Goal: Task Accomplishment & Management: Use online tool/utility

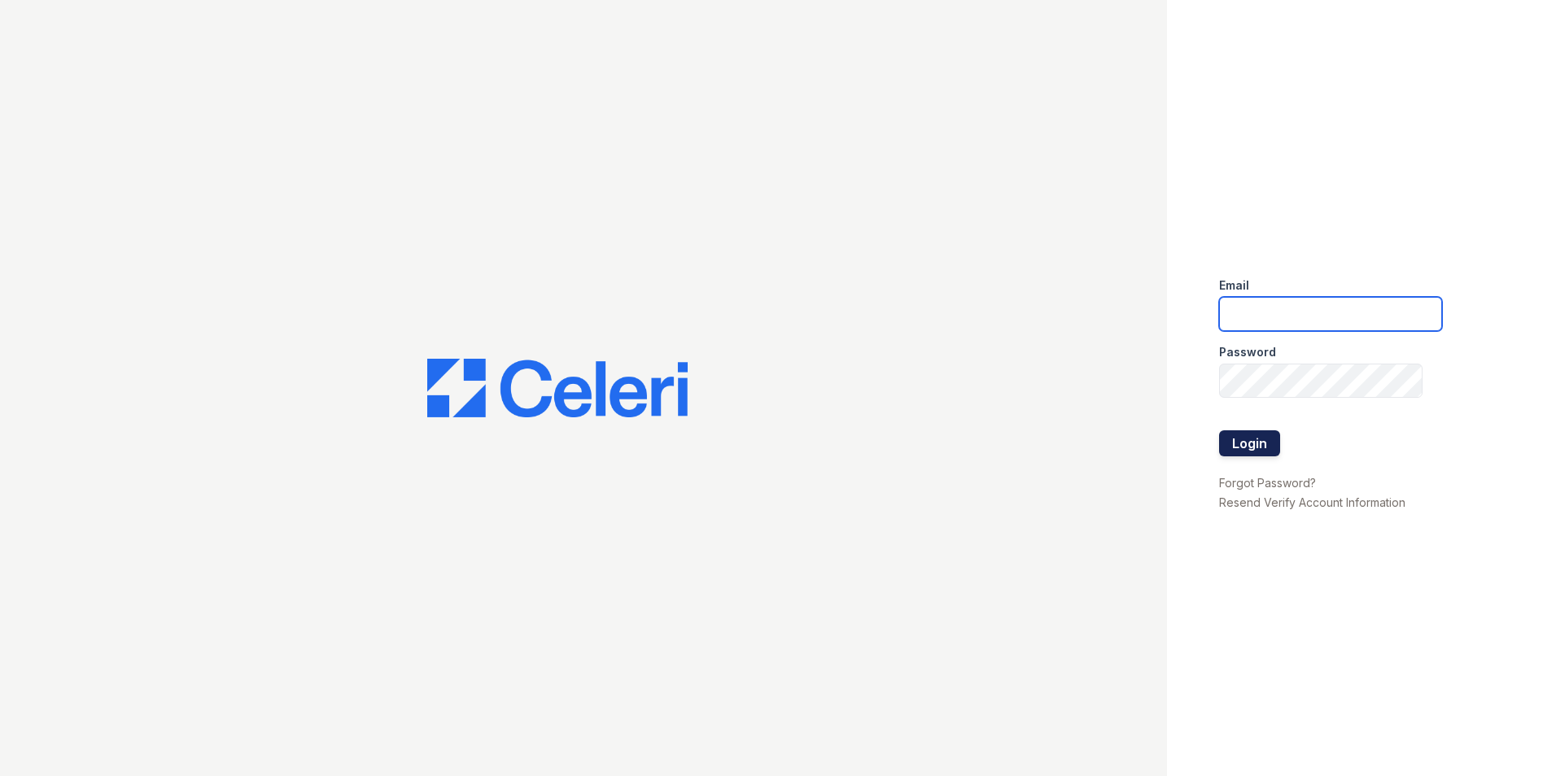
type input "[EMAIL_ADDRESS][DOMAIN_NAME]"
click at [1266, 447] on button "Login" at bounding box center [1249, 443] width 61 height 26
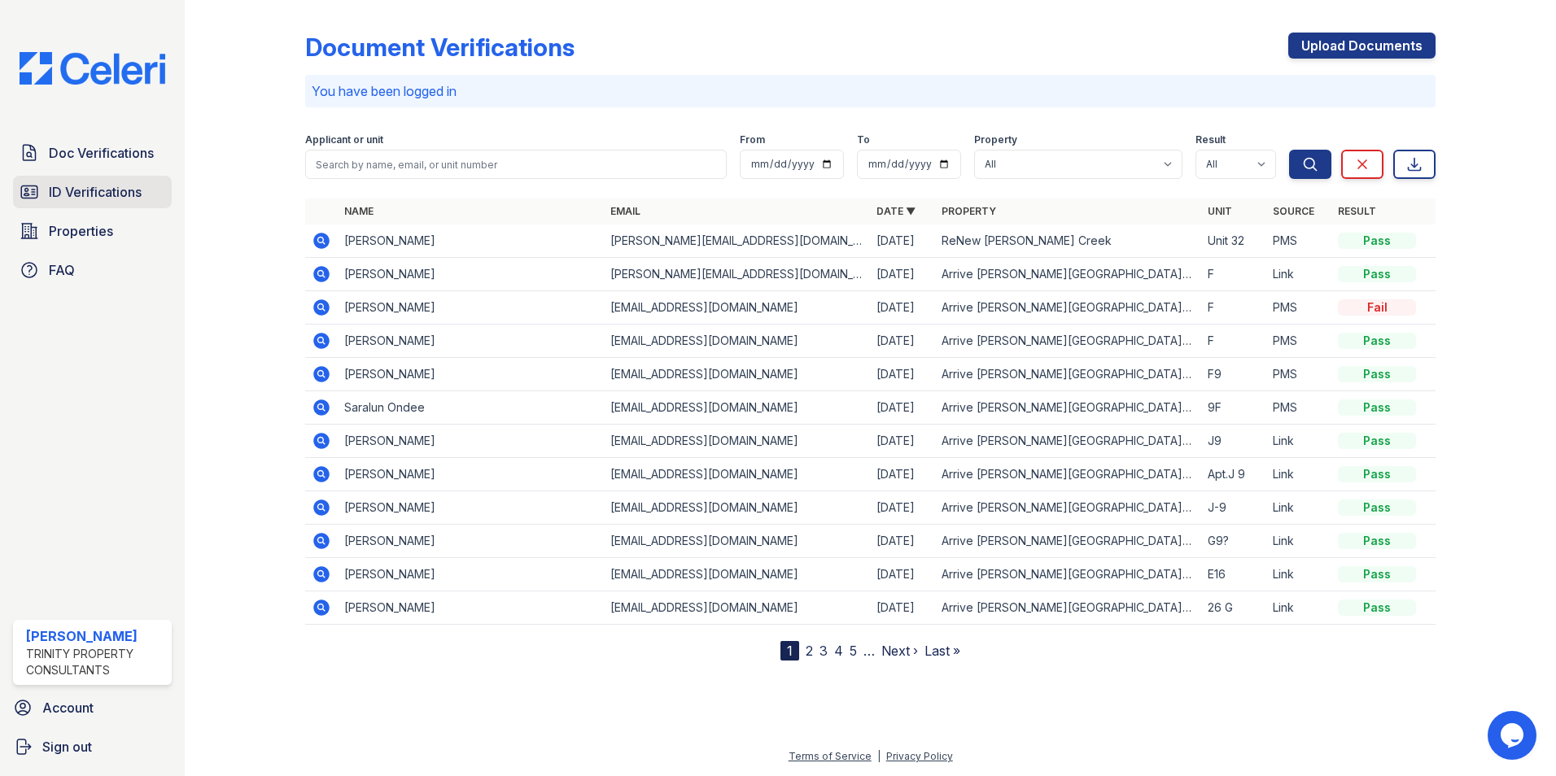
click at [107, 197] on span "ID Verifications" at bounding box center [95, 192] width 93 height 20
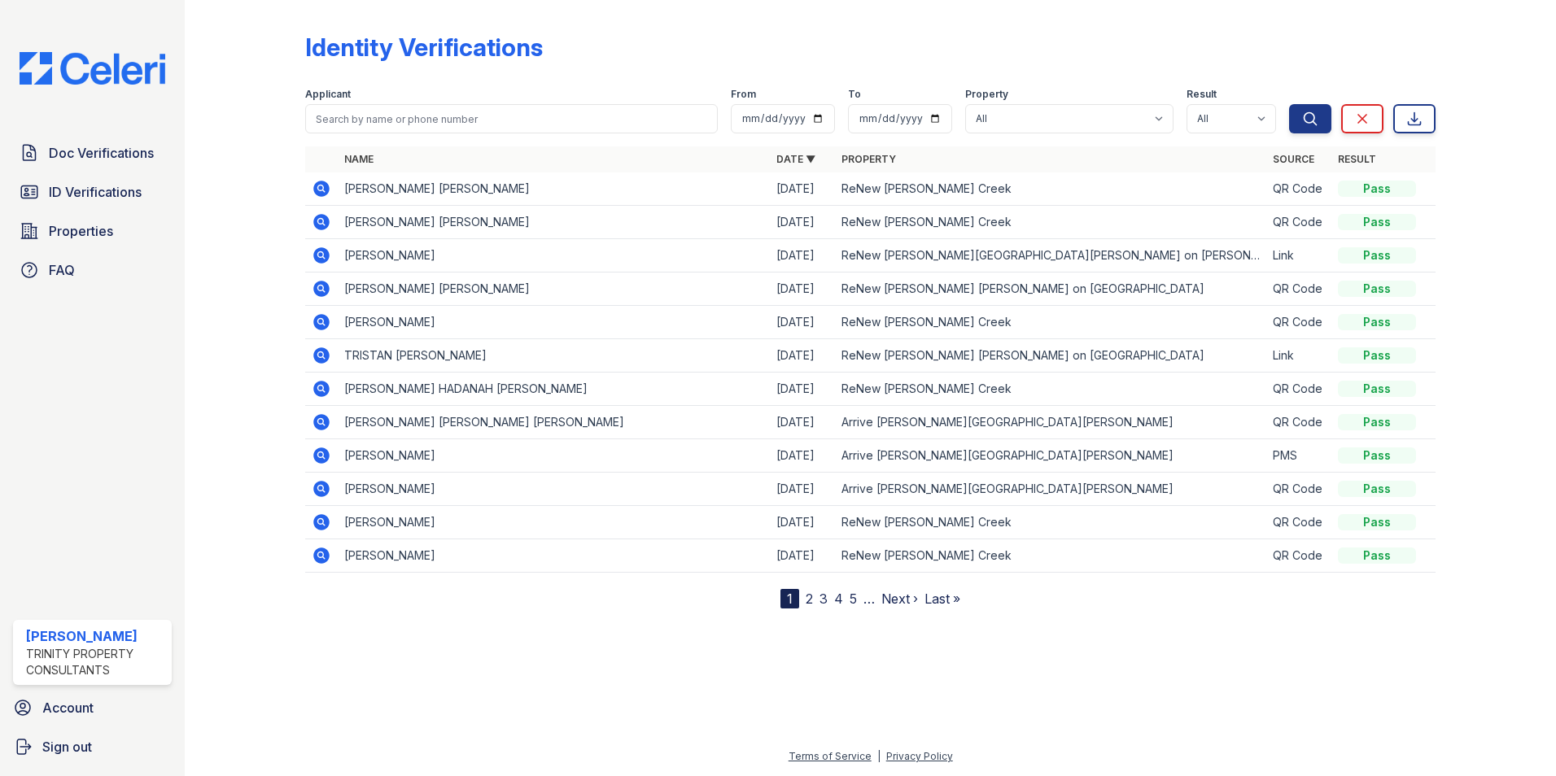
click at [324, 186] on icon at bounding box center [321, 189] width 16 height 16
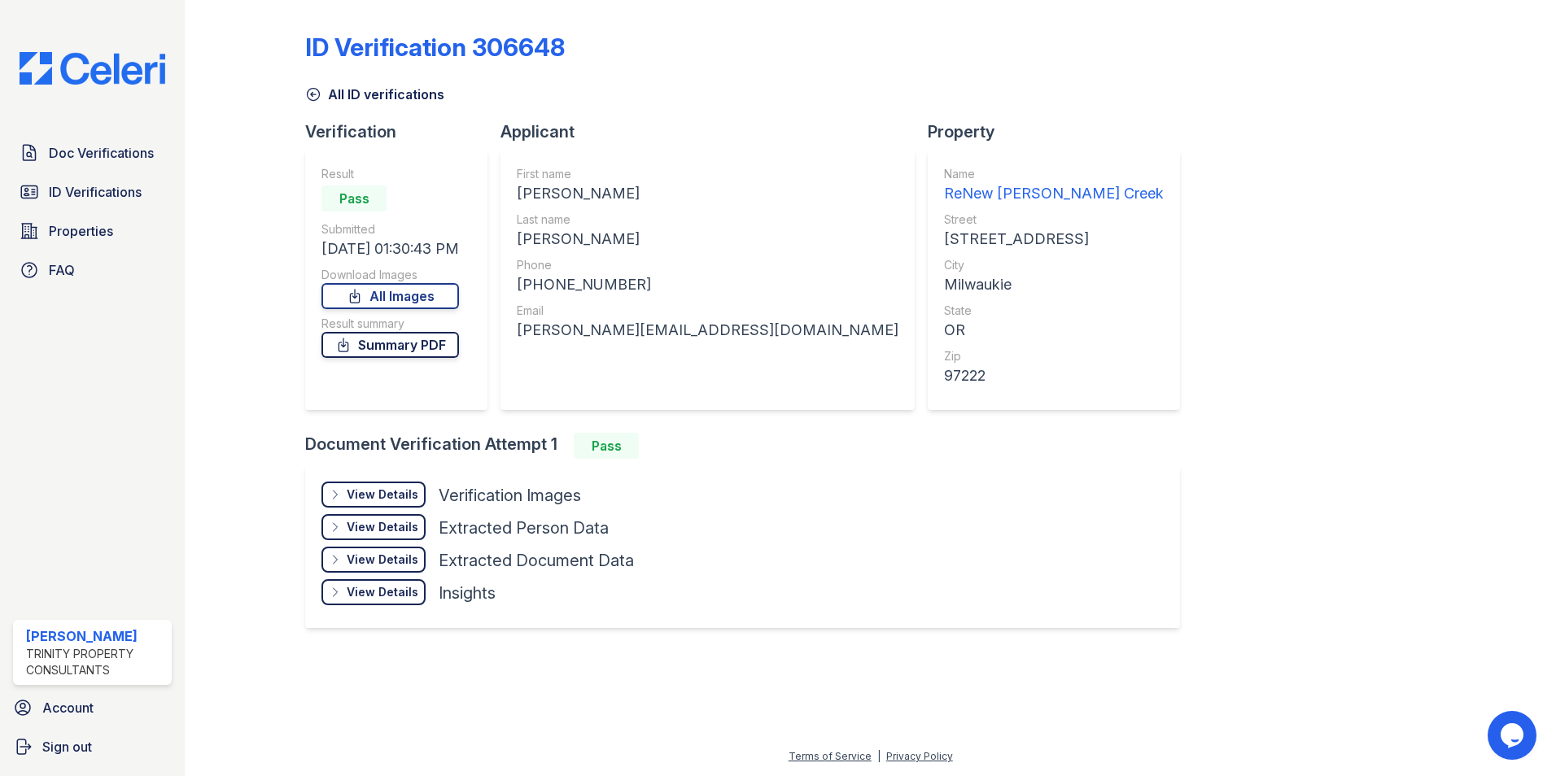
click at [382, 346] on link "Summary PDF" at bounding box center [390, 345] width 138 height 26
